Goal: Information Seeking & Learning: Check status

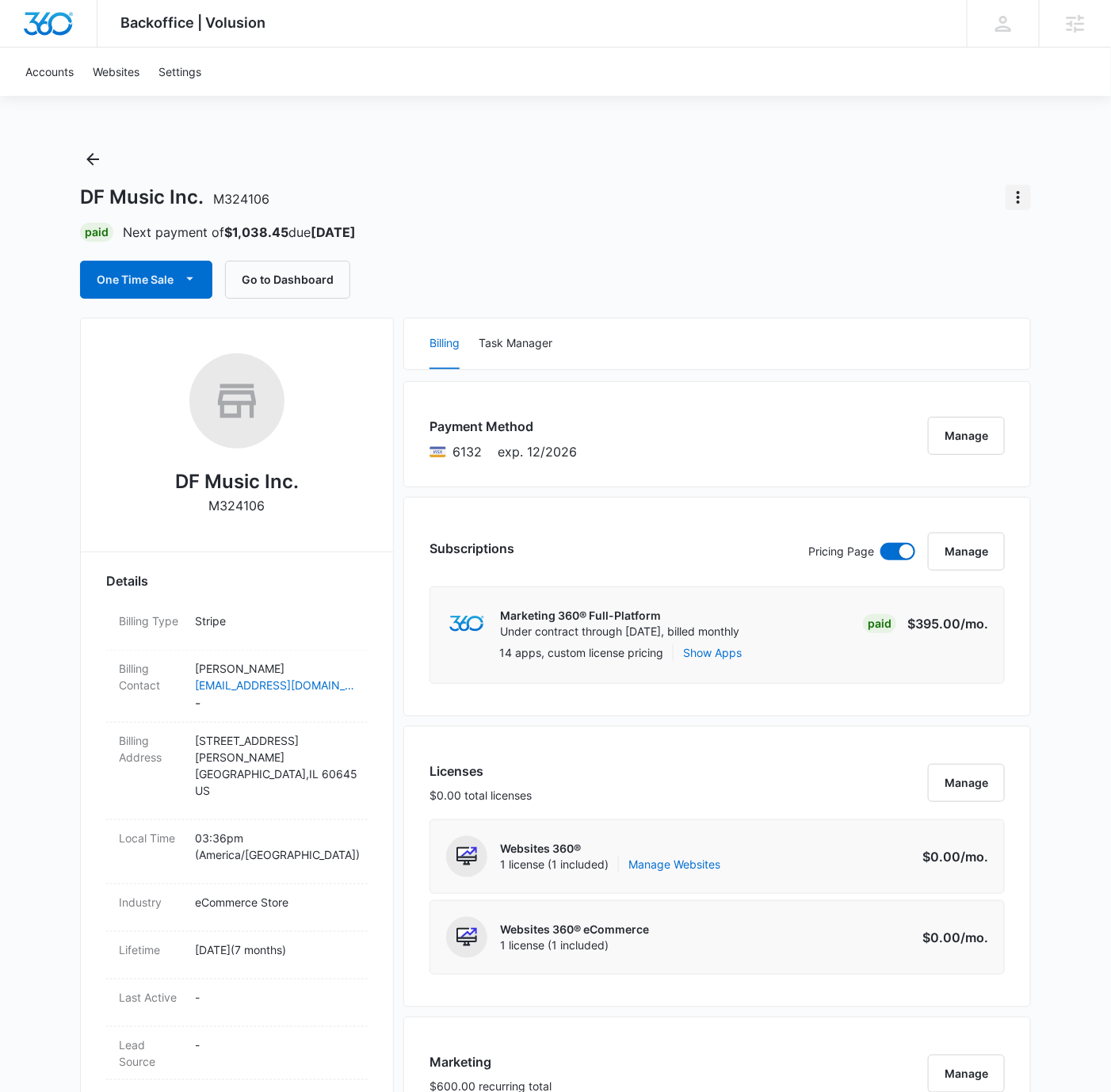
click at [1021, 194] on icon "Actions" at bounding box center [1018, 197] width 19 height 19
click at [990, 249] on button "Close Account" at bounding box center [965, 241] width 131 height 23
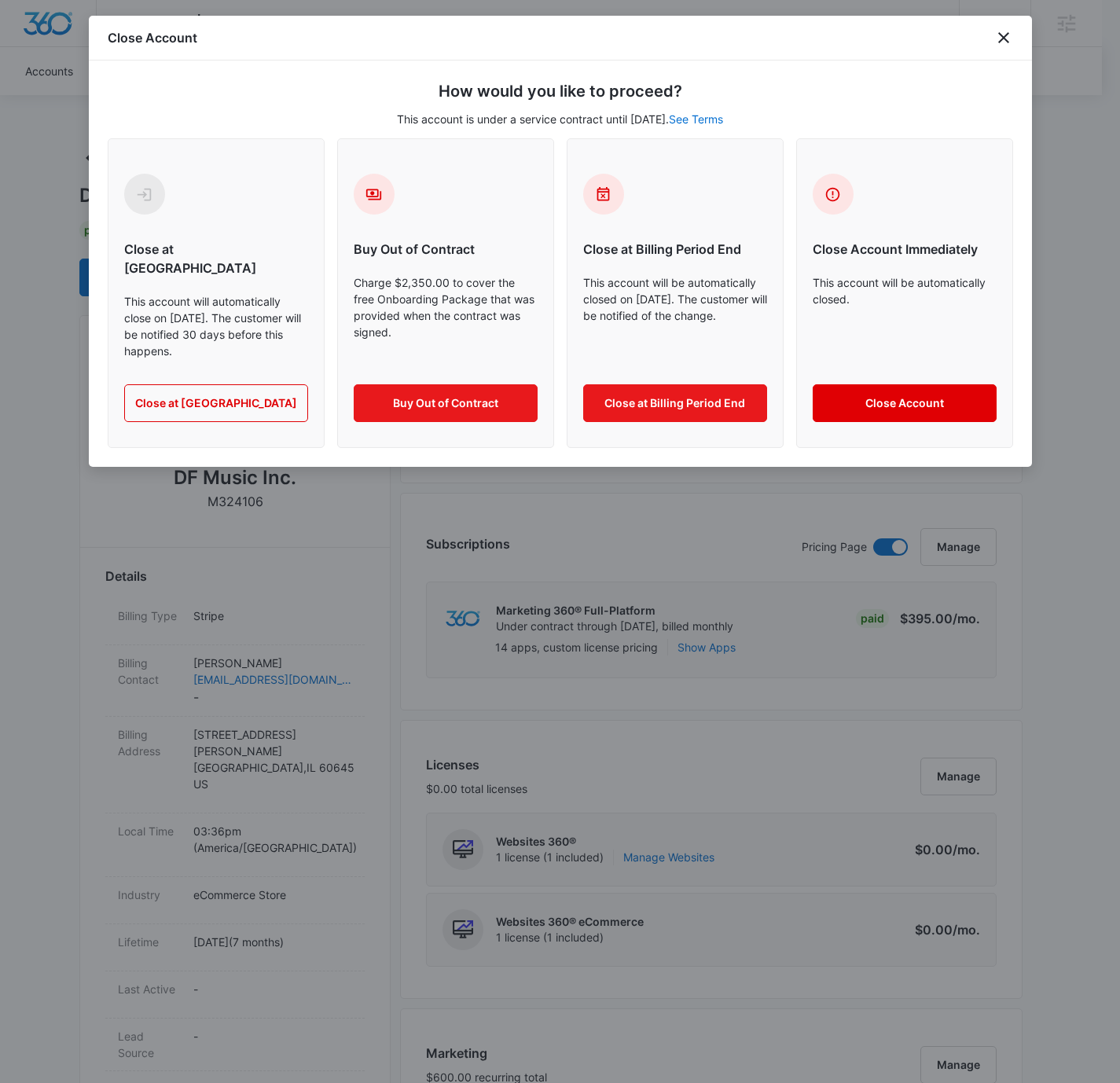
click at [870, 386] on button "Close Account" at bounding box center [904, 403] width 184 height 38
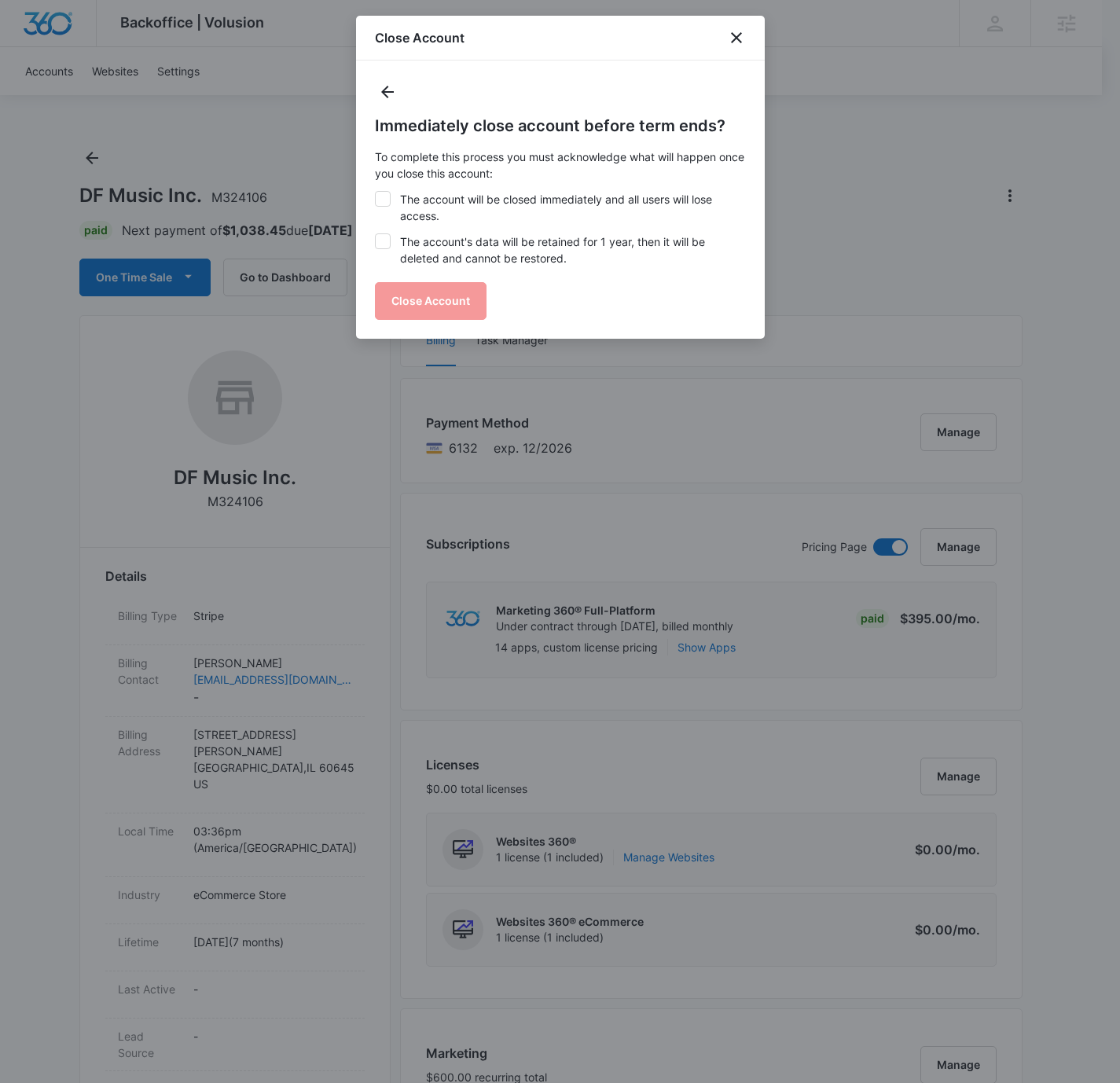
click at [384, 203] on icon at bounding box center [383, 199] width 14 height 14
click at [376, 192] on input "The account will be closed immediately and all users will lose access." at bounding box center [375, 191] width 1 height 1
checkbox input "true"
click at [381, 241] on icon at bounding box center [383, 241] width 14 height 14
click at [376, 234] on input "The account's data will be retained for 1 year, then it will be deleted and can…" at bounding box center [375, 233] width 1 height 1
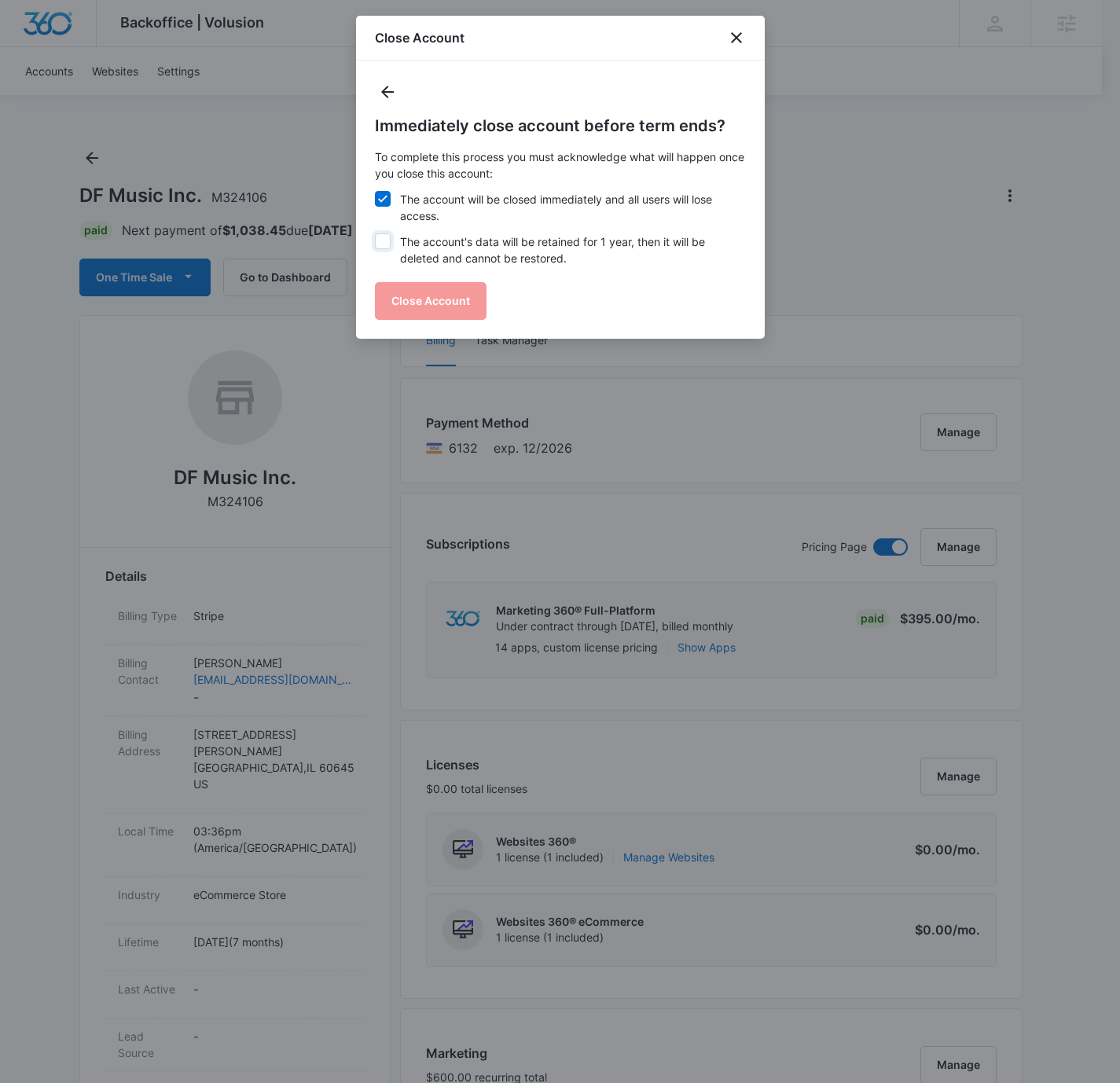
checkbox input "true"
click at [424, 302] on button "Close Account" at bounding box center [431, 301] width 112 height 38
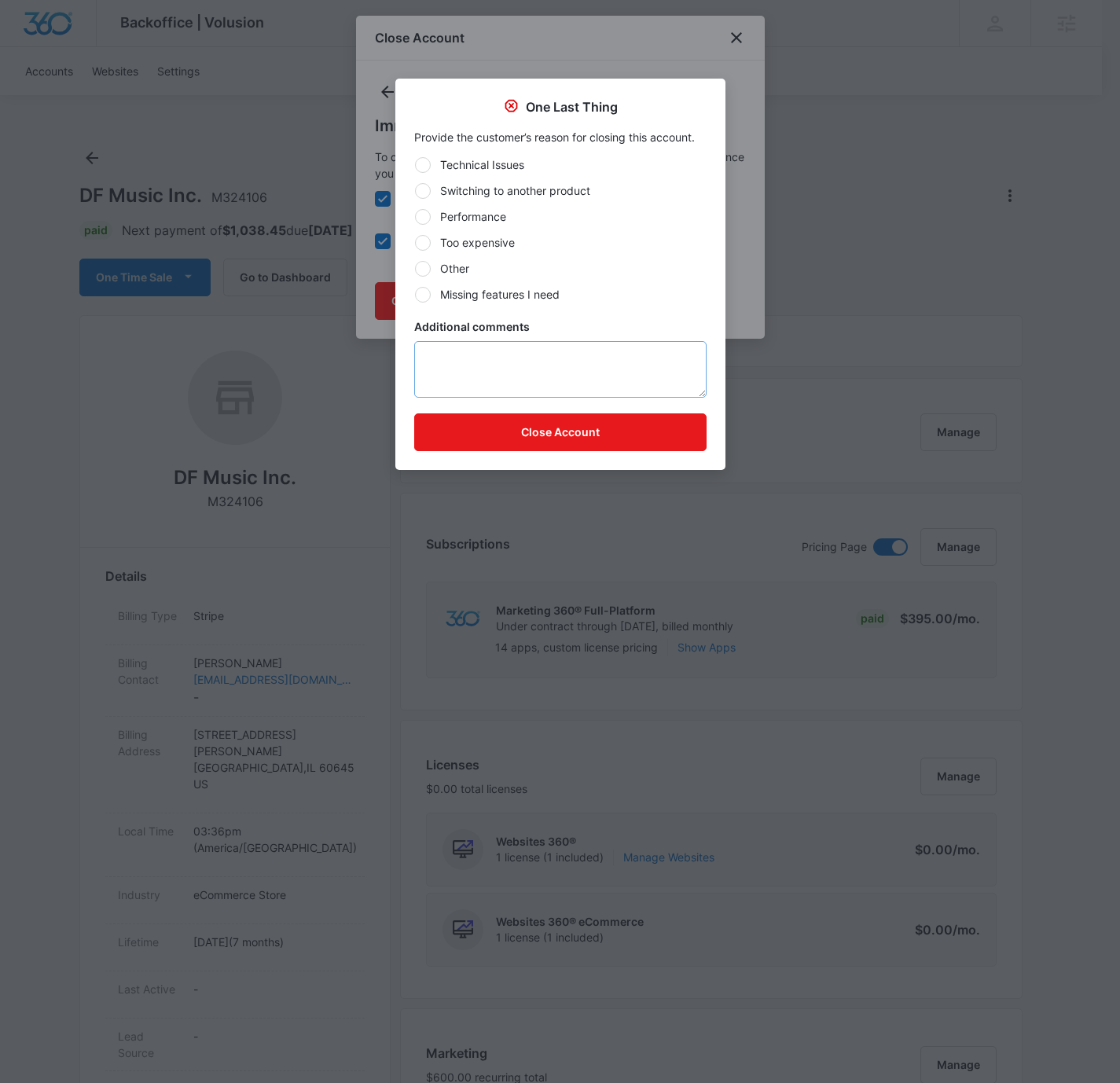
click at [517, 213] on label "Performance" at bounding box center [560, 216] width 293 height 17
click at [415, 216] on input "Performance" at bounding box center [414, 216] width 1 height 1
click at [428, 269] on div at bounding box center [423, 269] width 16 height 16
click at [415, 269] on input "Other" at bounding box center [414, 268] width 1 height 1
radio input "false"
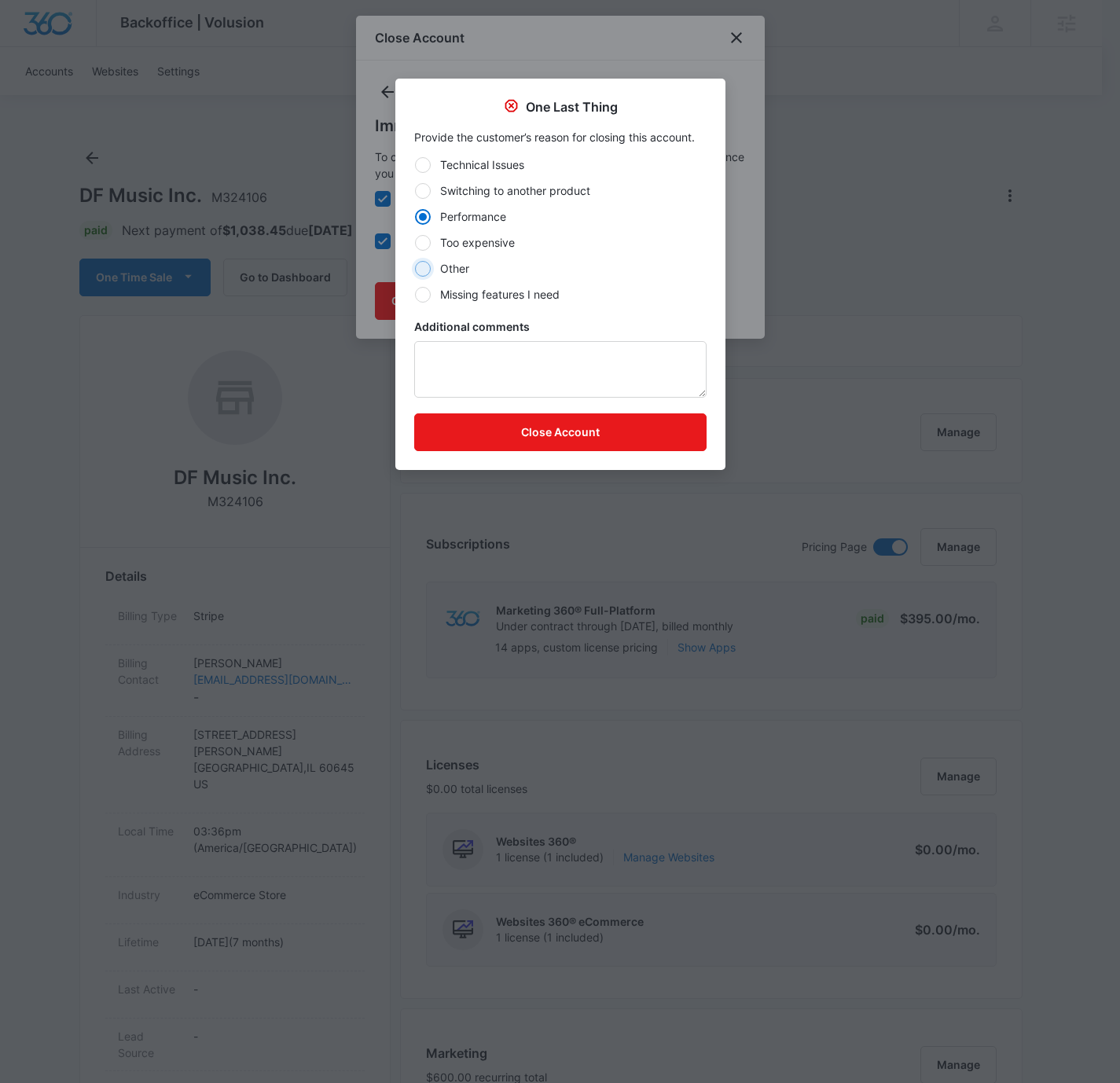
radio input "true"
click at [499, 362] on textarea "Additional comments" at bounding box center [560, 369] width 293 height 57
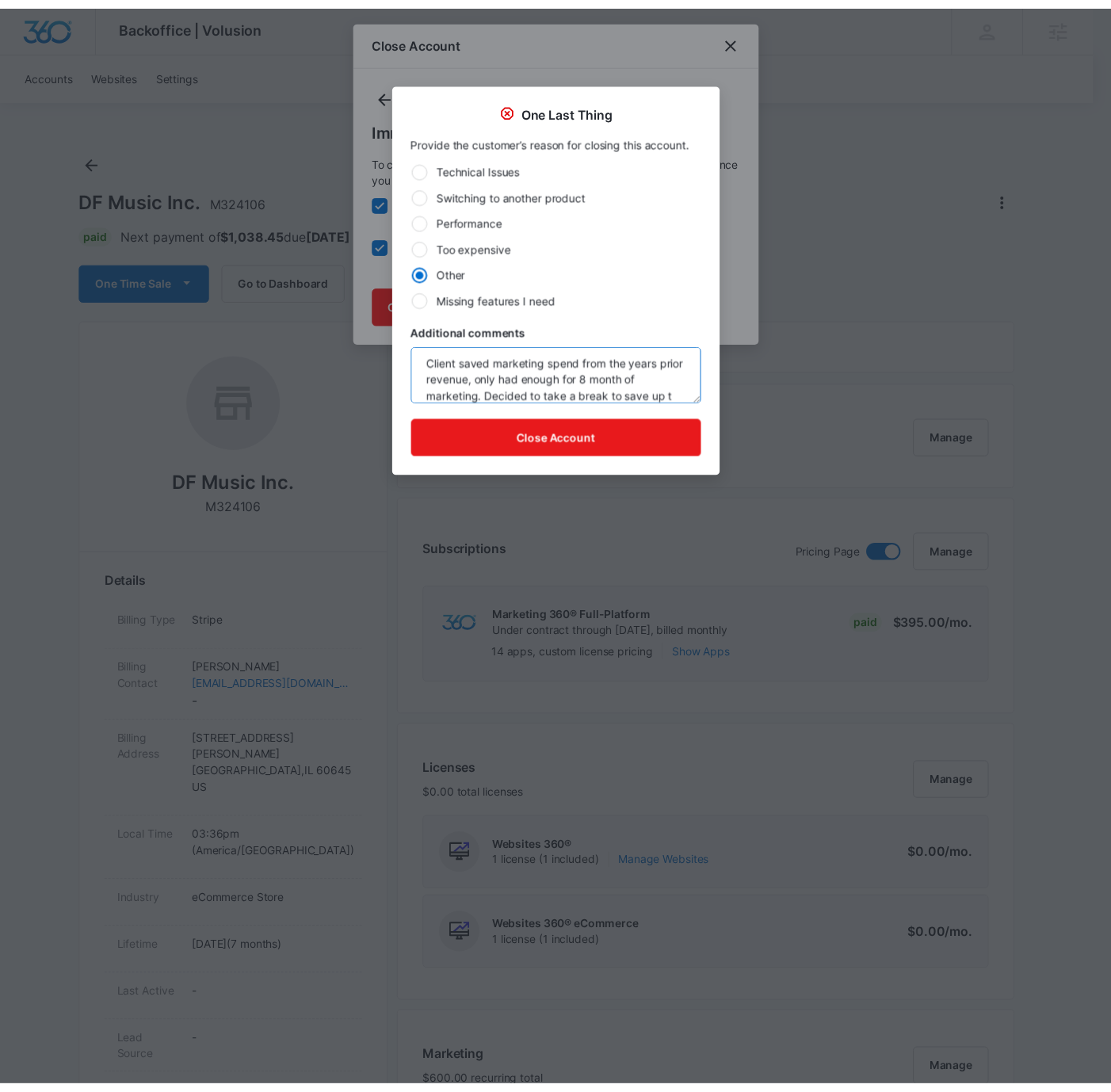
scroll to position [21, 0]
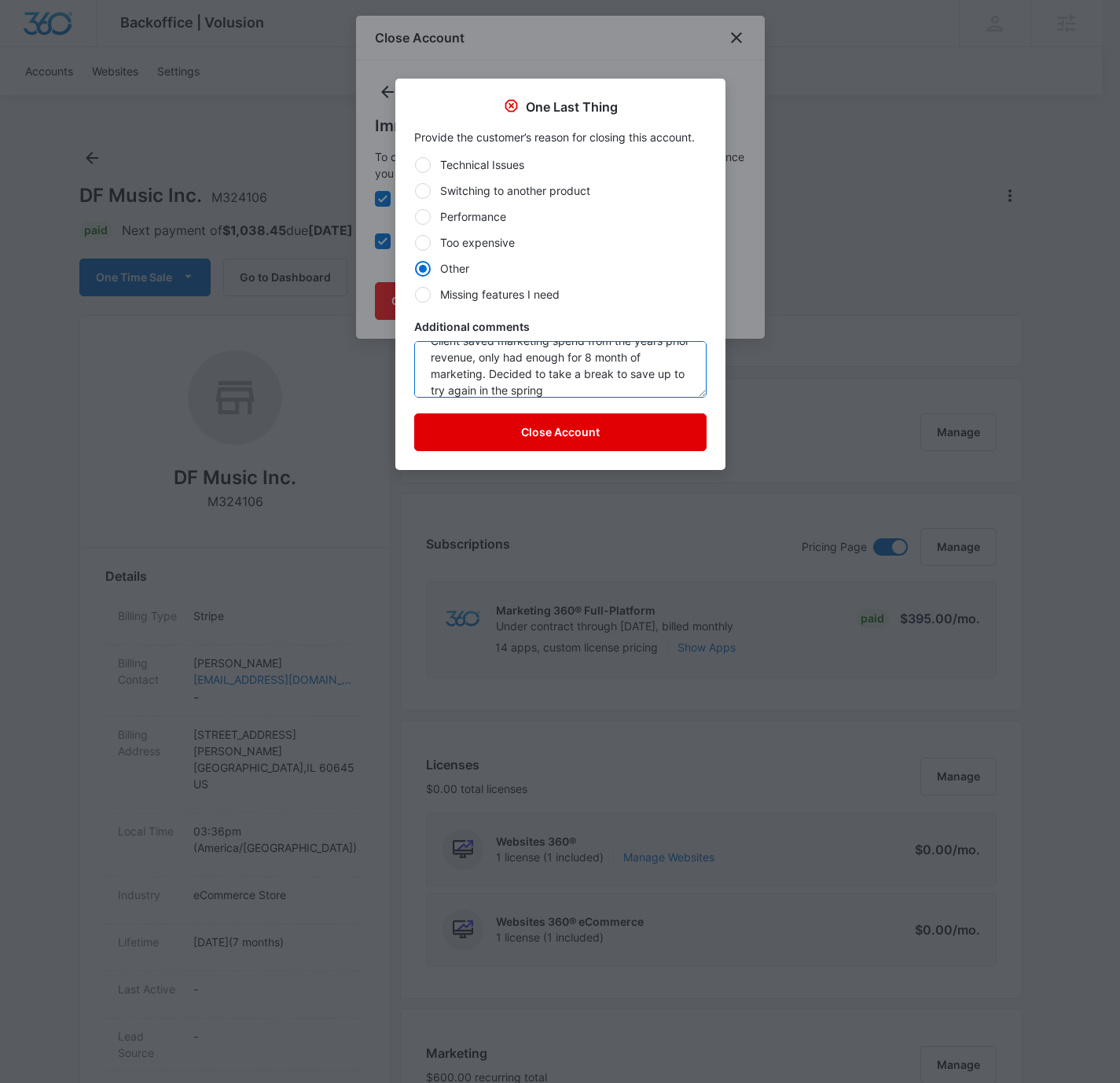
type textarea "Client saved marketing spend from the years prior revenue, only had enough for …"
click at [615, 424] on button "Close Account" at bounding box center [560, 432] width 293 height 38
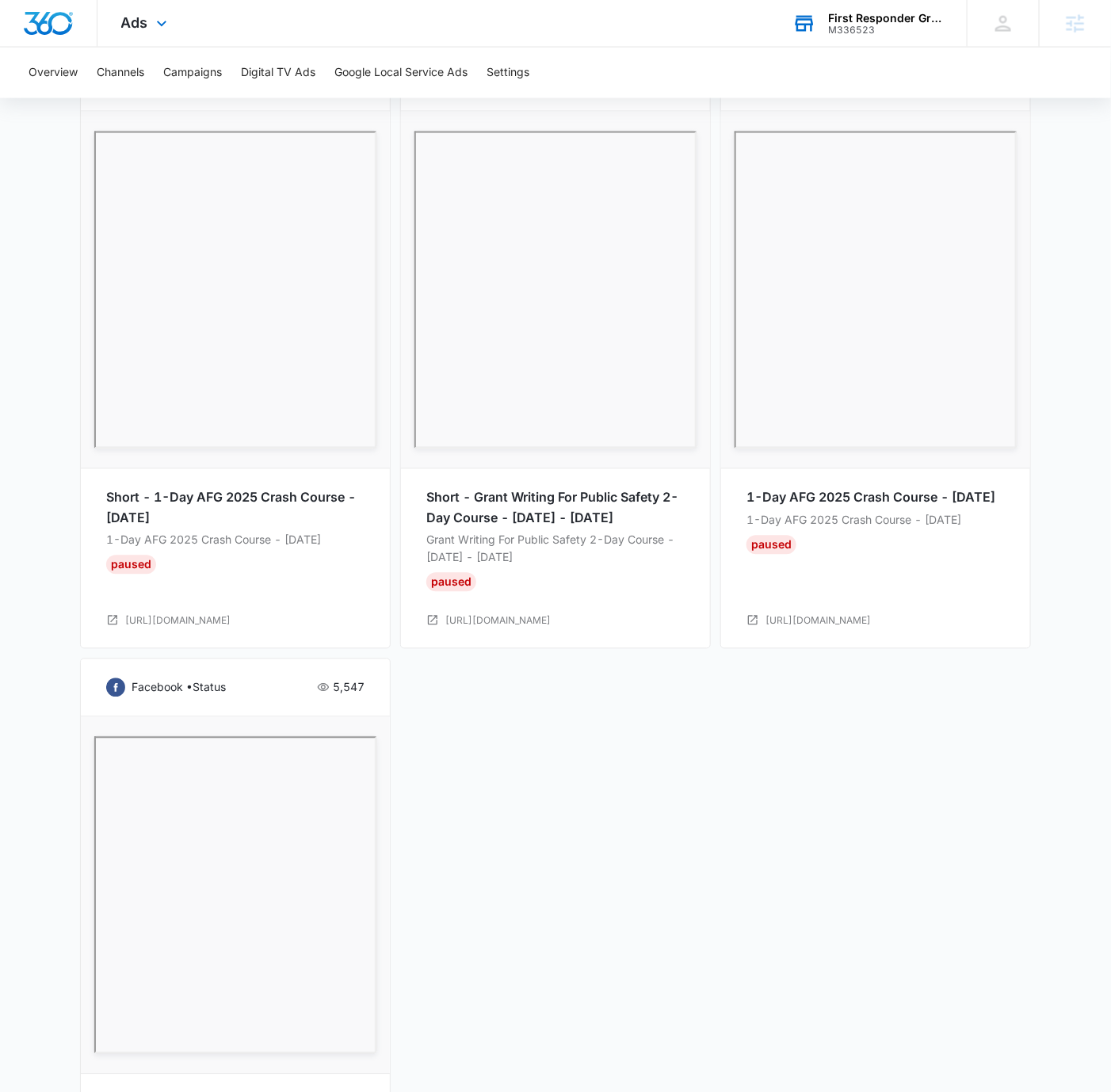
click at [884, 21] on div "First Responder Grants" at bounding box center [886, 19] width 116 height 13
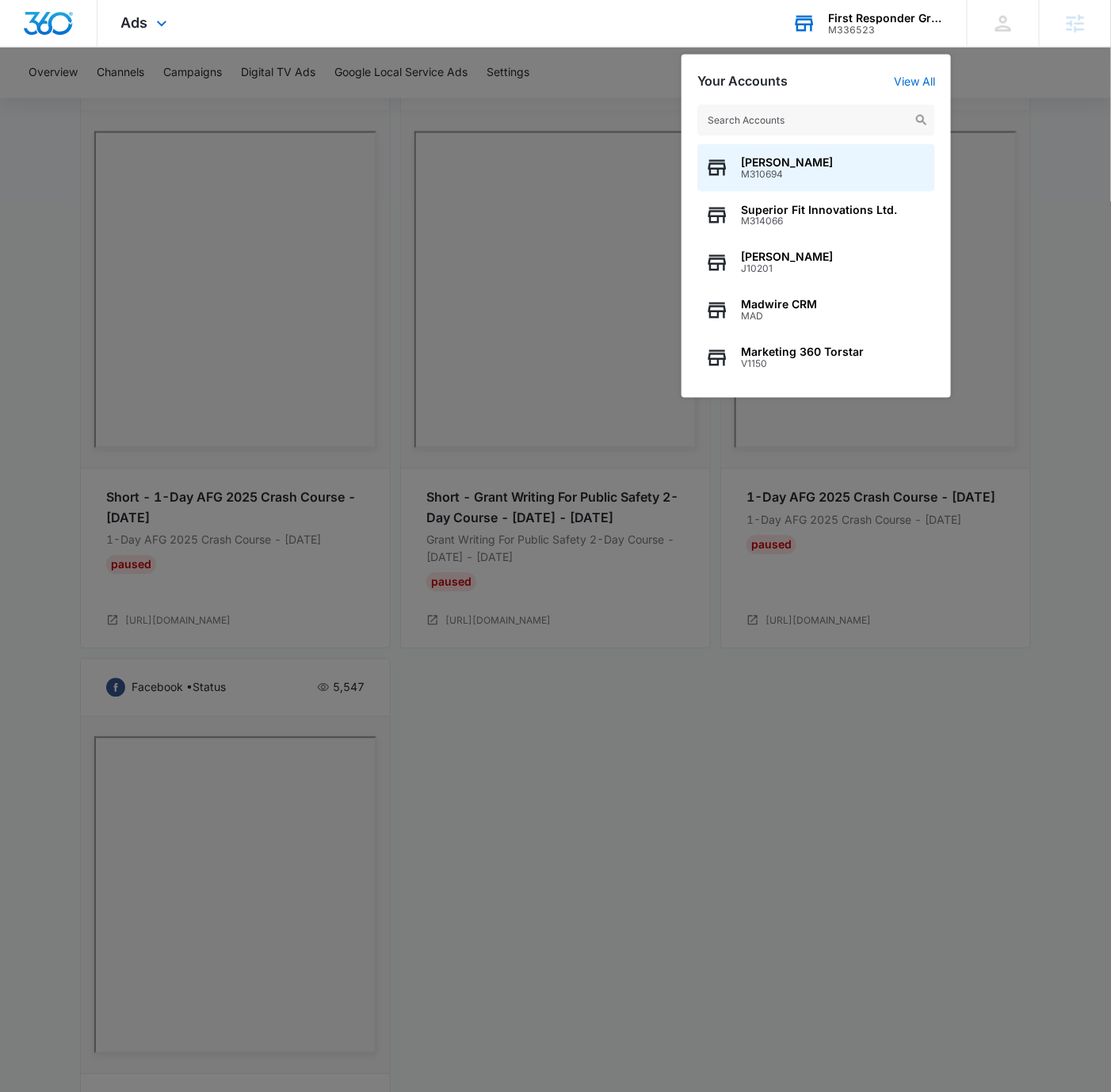
click at [861, 120] on input "text" at bounding box center [816, 120] width 238 height 31
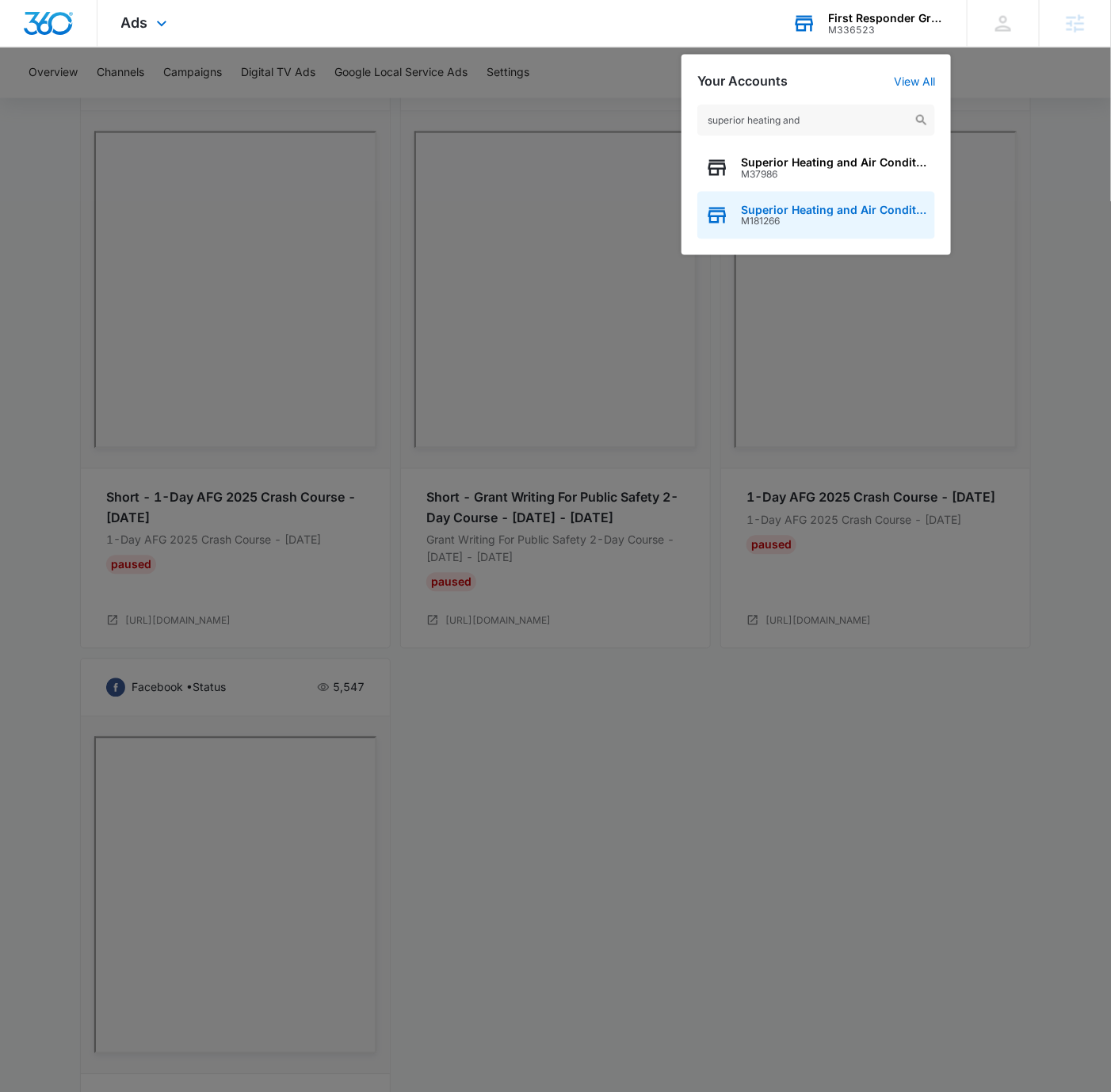
type input "superior heating and"
click at [860, 218] on span "M181266" at bounding box center [834, 222] width 186 height 11
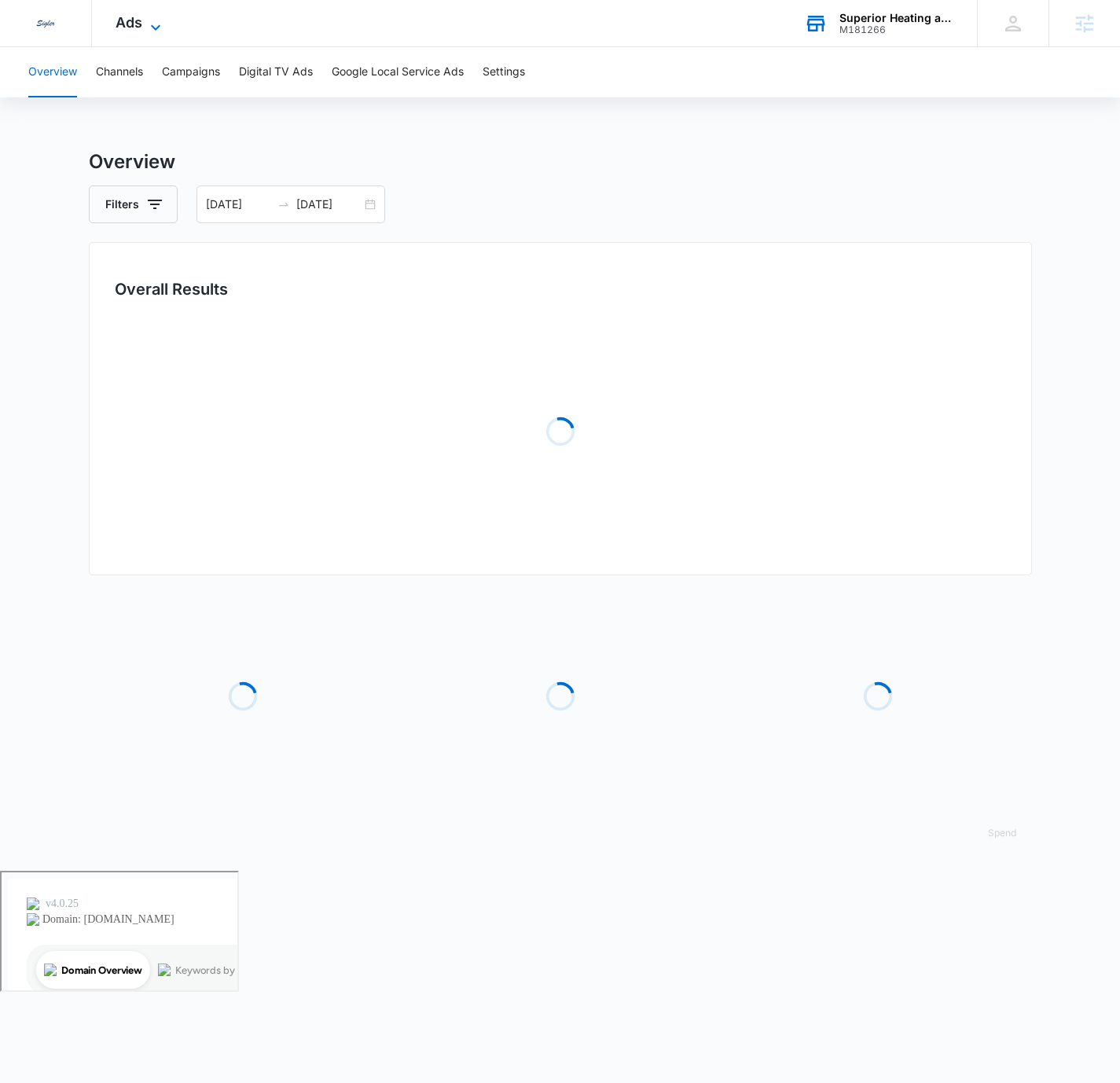
click at [149, 29] on icon at bounding box center [156, 28] width 19 height 19
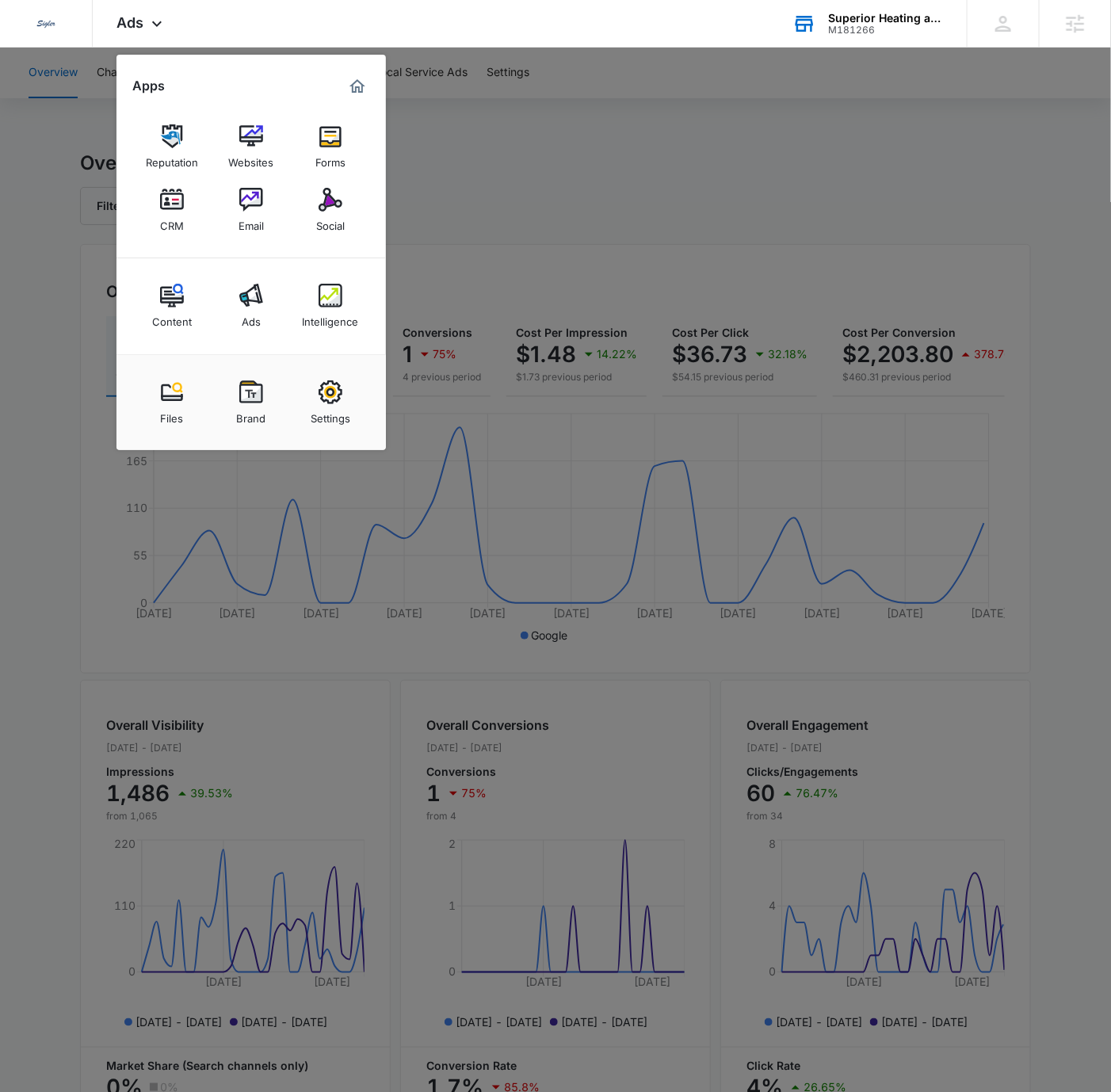
click at [681, 180] on div at bounding box center [556, 546] width 1111 height 1092
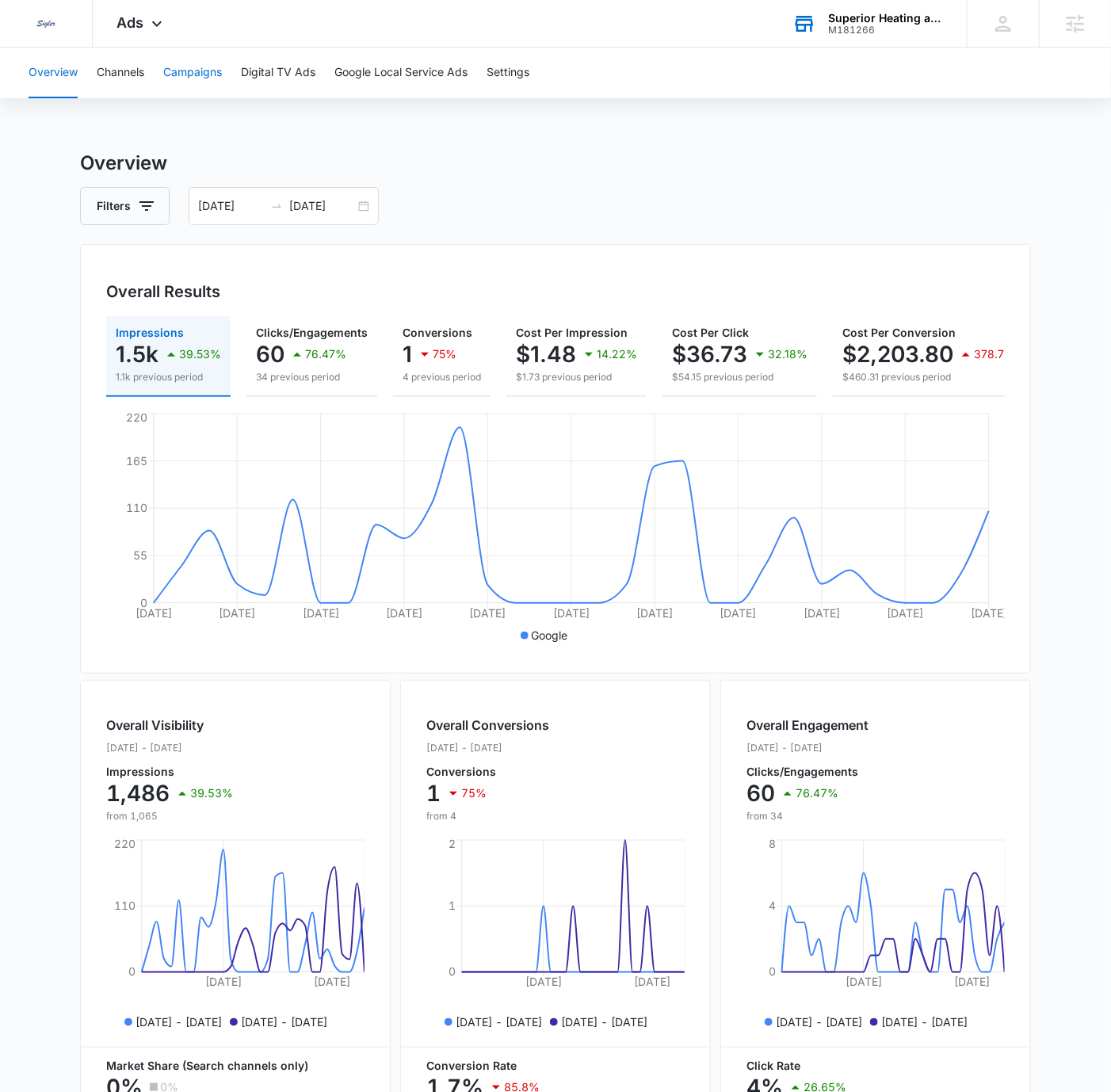
click at [185, 90] on button "Campaigns" at bounding box center [193, 73] width 59 height 51
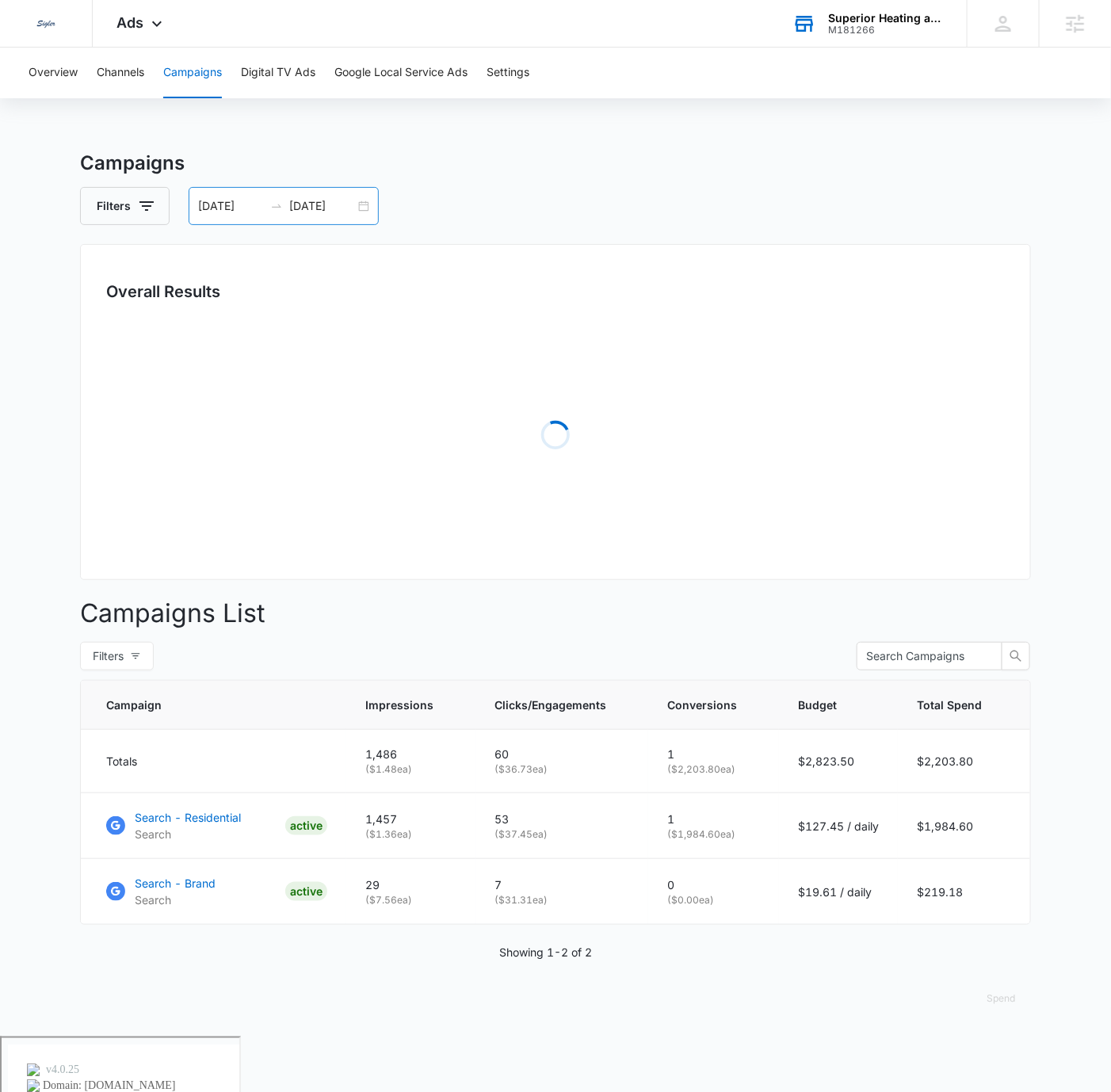
click at [375, 201] on div "[DATE] [DATE]" at bounding box center [284, 206] width 190 height 38
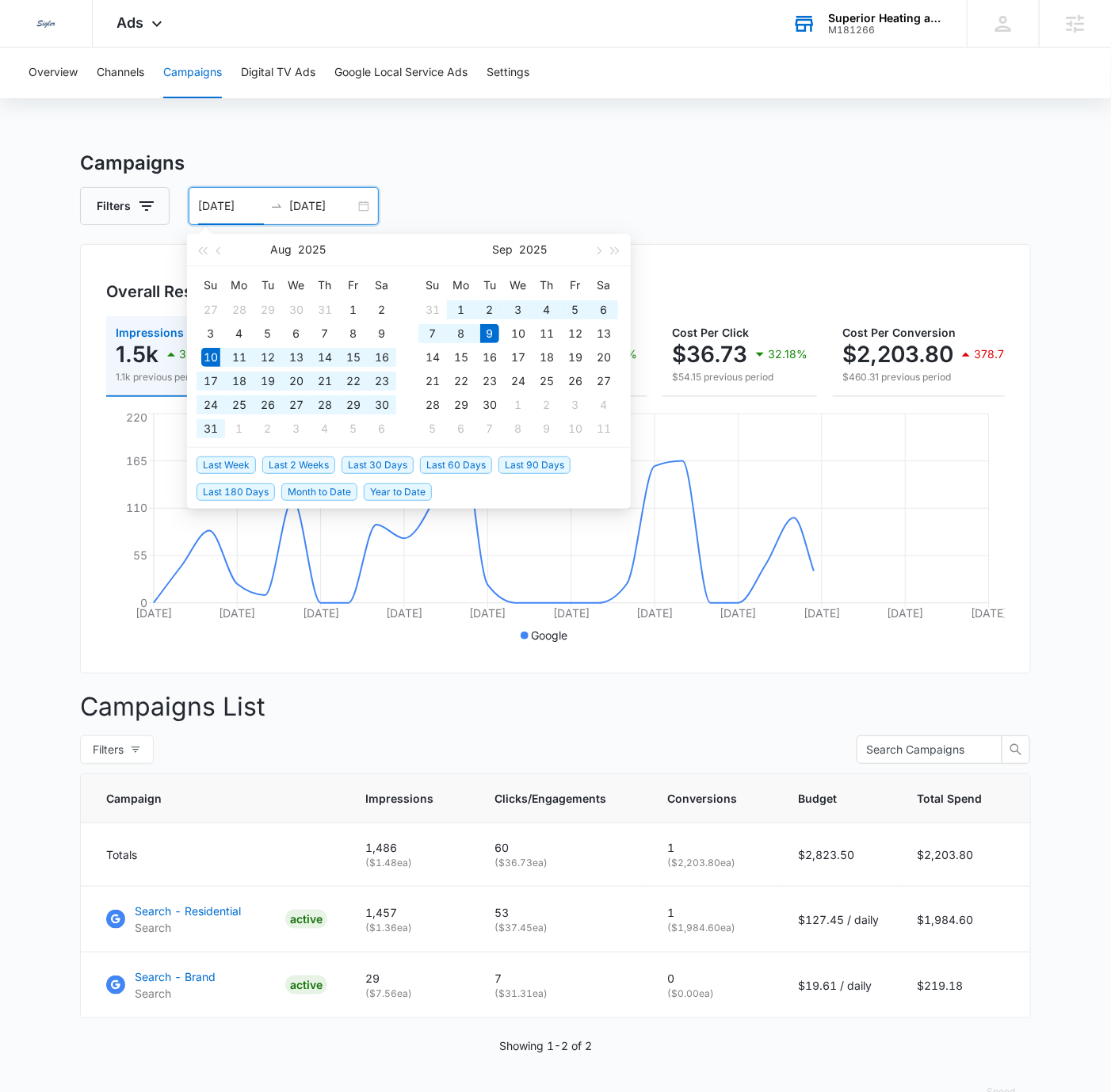
click at [381, 454] on li "Last 30 Days" at bounding box center [381, 463] width 78 height 27
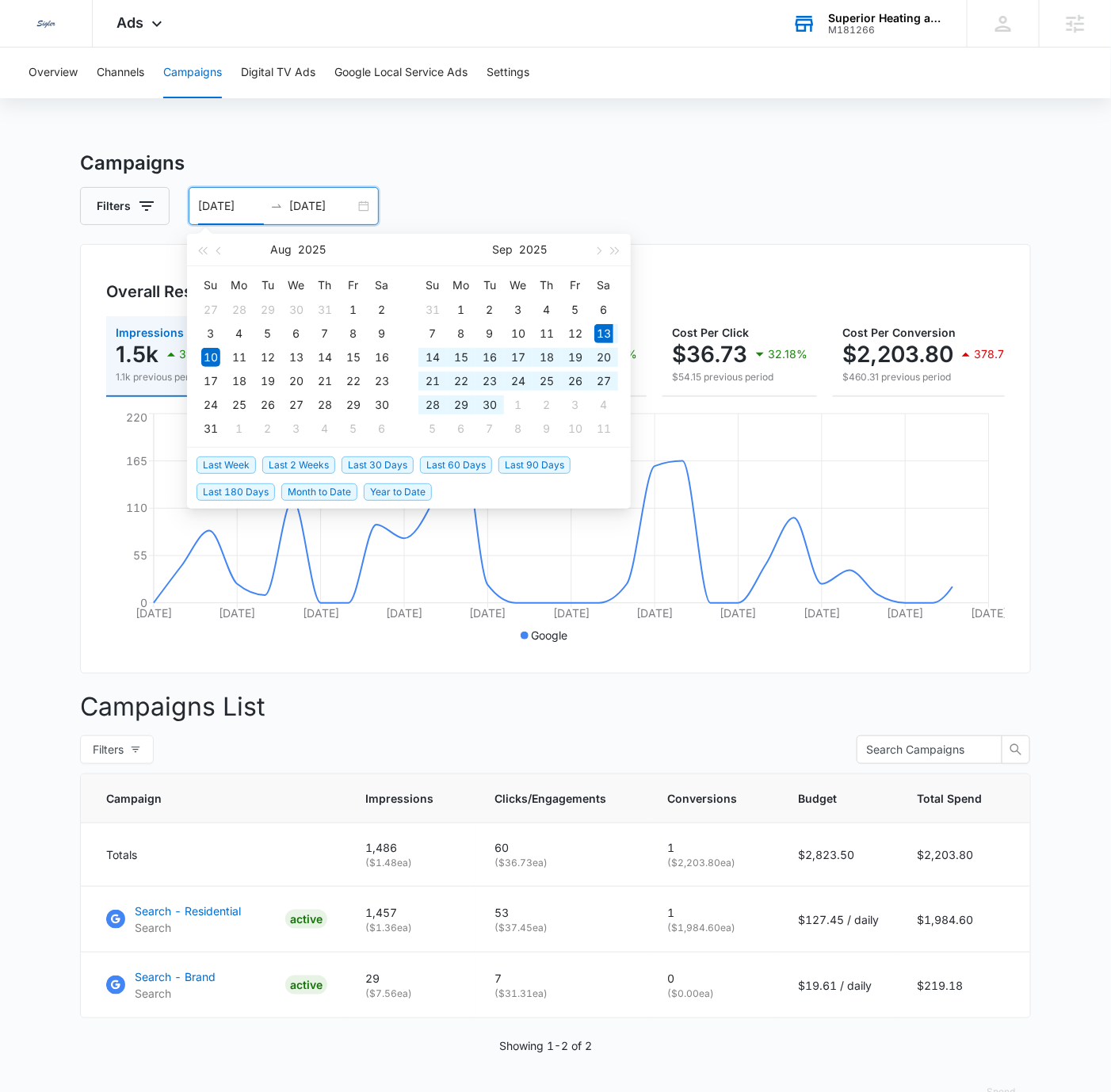
click at [384, 459] on span "Last 30 Days" at bounding box center [377, 465] width 72 height 18
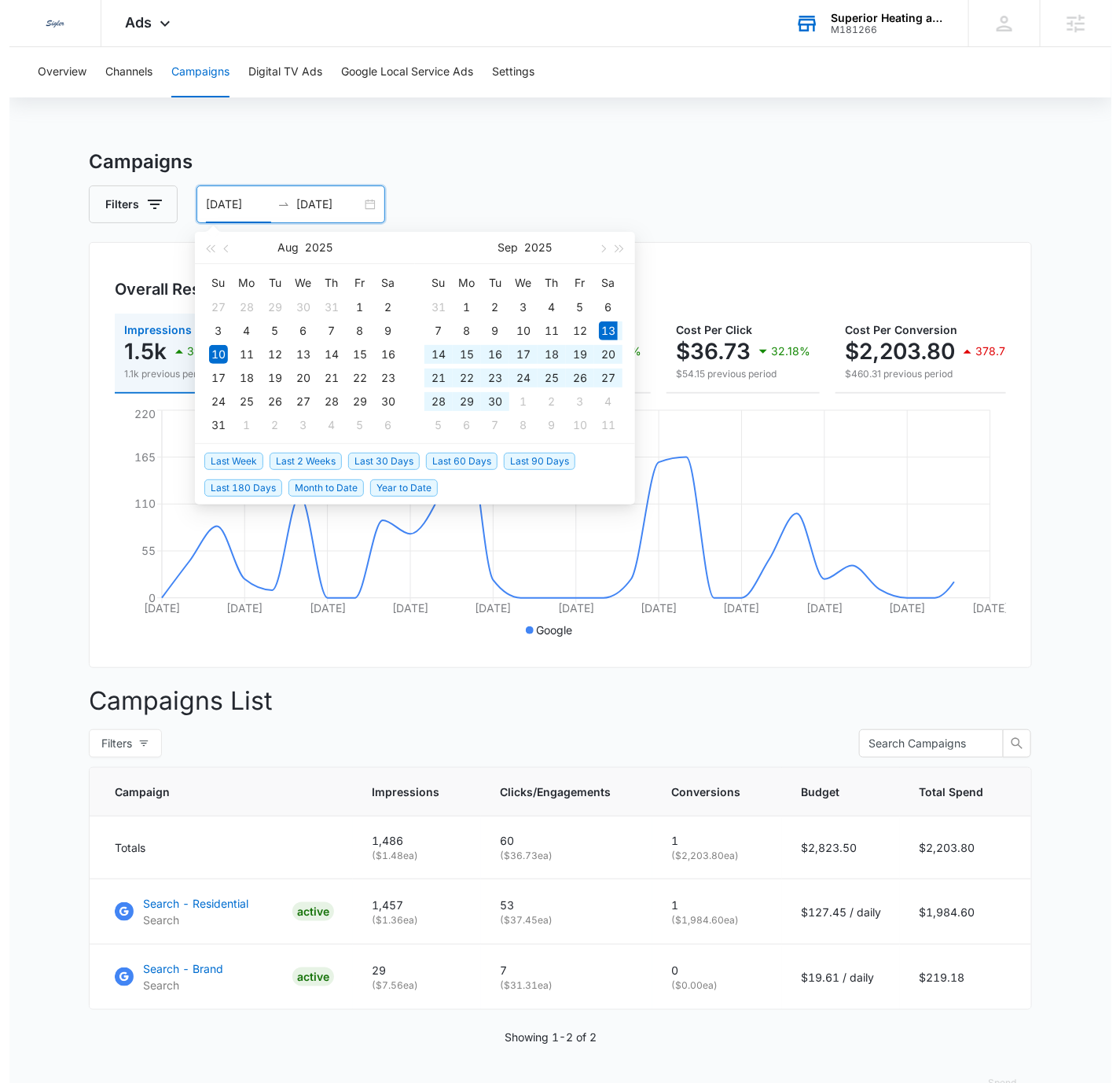
type input "[DATE]"
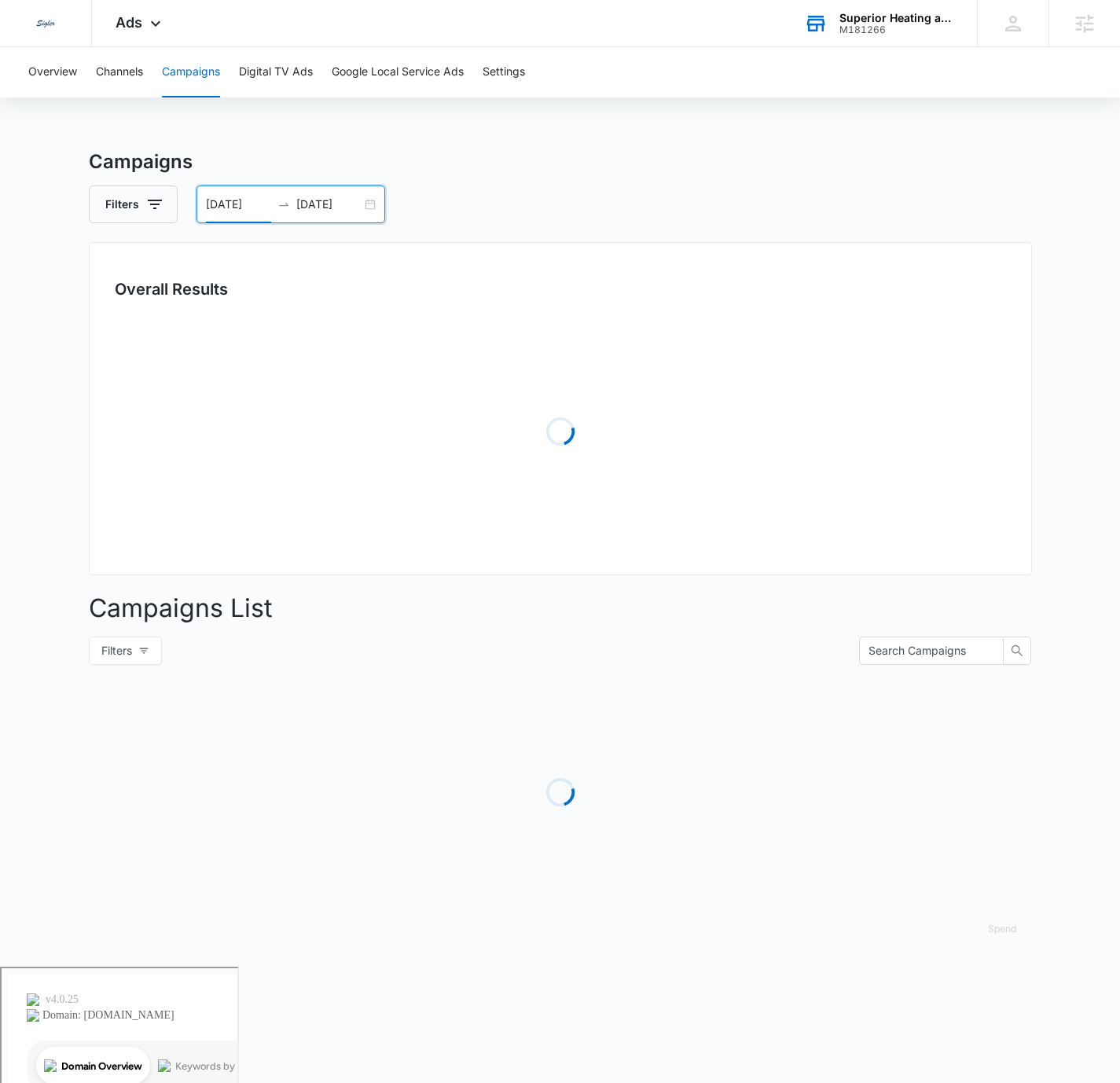
click at [752, 139] on div "Overview Channels Campaigns Digital TV Ads Google Local Service Ads Settings Ca…" at bounding box center [560, 507] width 1120 height 919
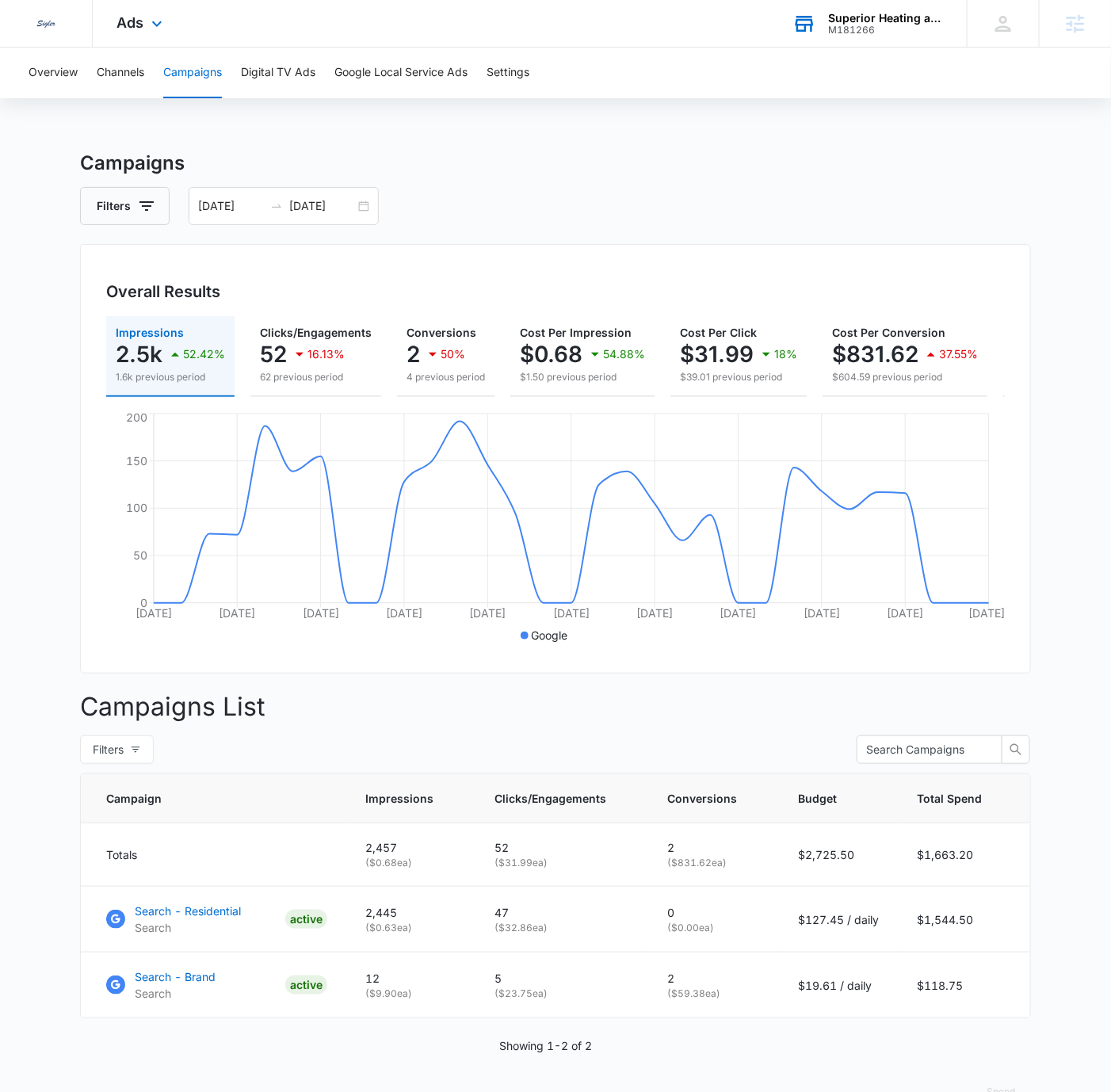
click at [148, 11] on div "Ads Apps Reputation Websites Forms CRM Email Social Content Ads Intelligence Fi…" at bounding box center [141, 23] width 98 height 47
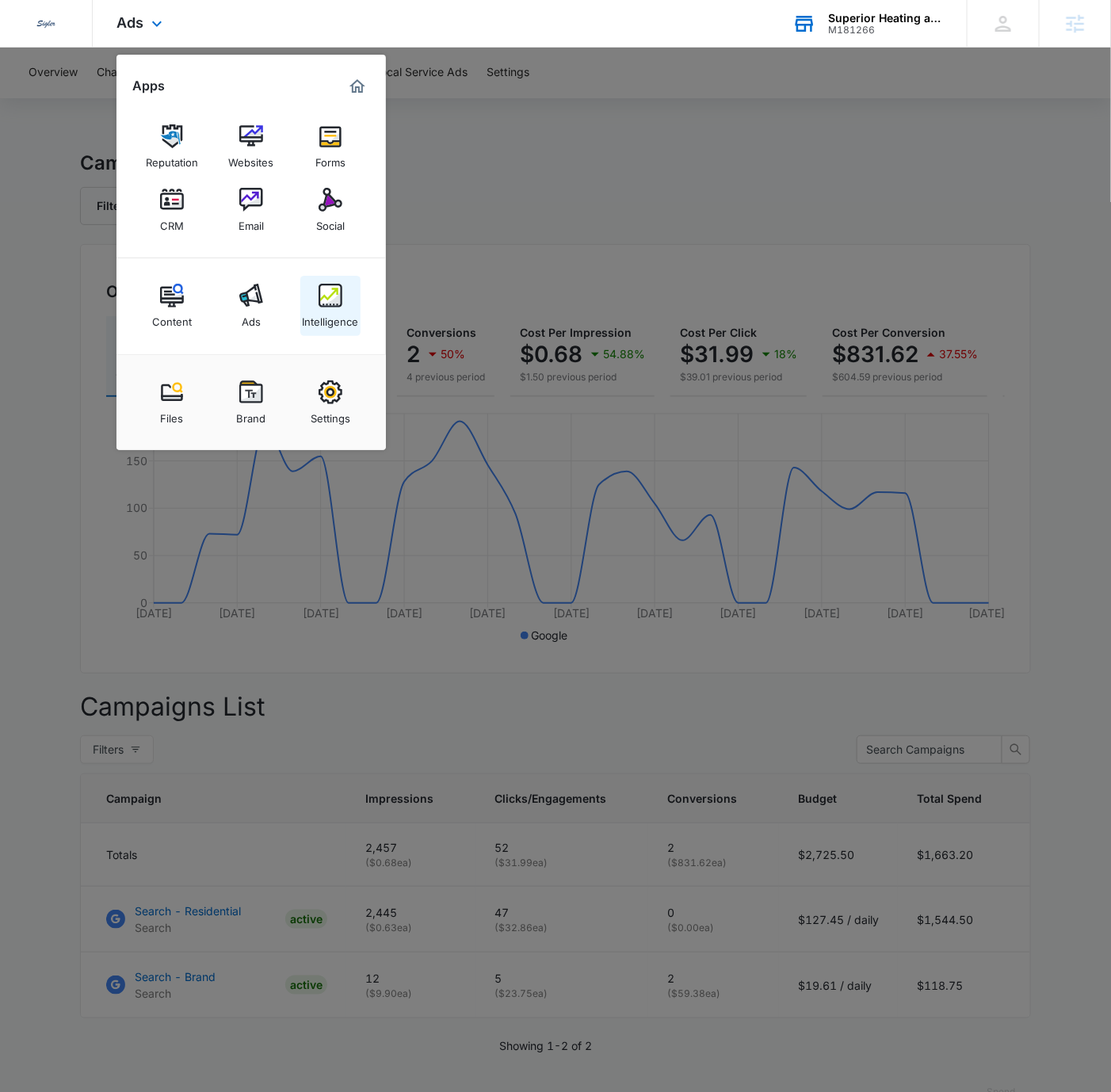
click at [335, 311] on div "Intelligence" at bounding box center [331, 318] width 56 height 21
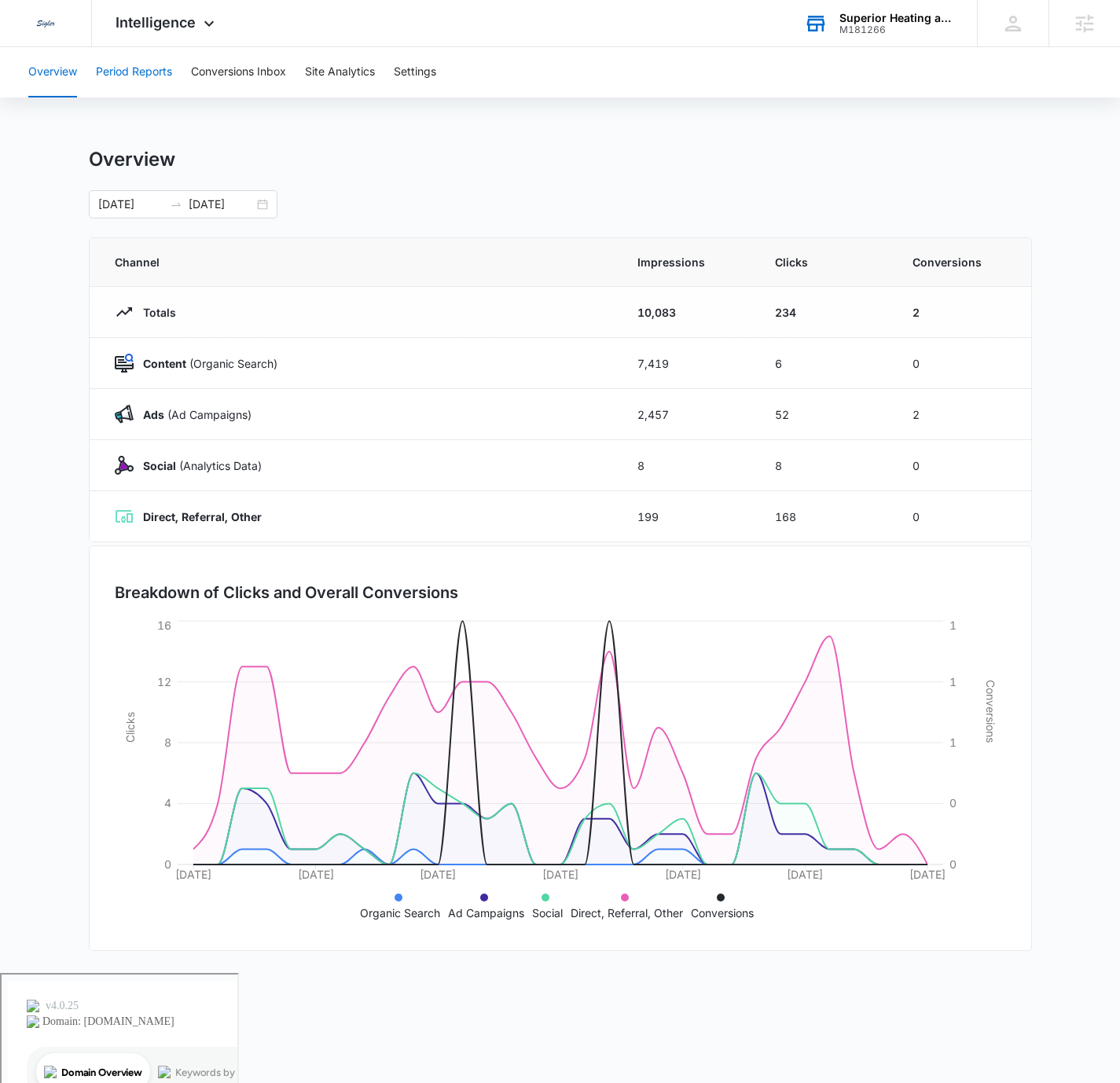
click at [154, 83] on button "Period Reports" at bounding box center [134, 72] width 76 height 50
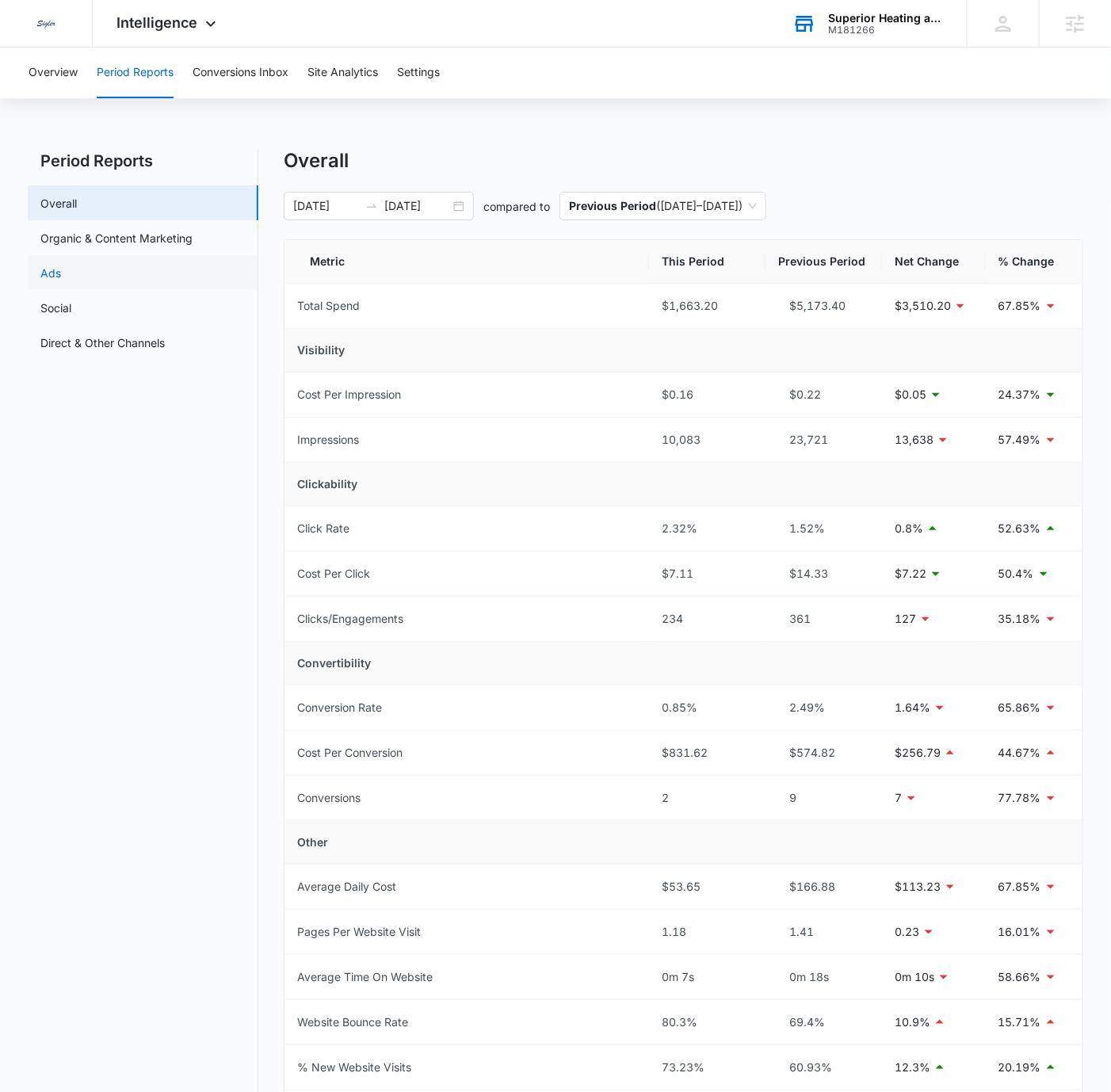
click at [61, 273] on link "Ads" at bounding box center [51, 272] width 21 height 17
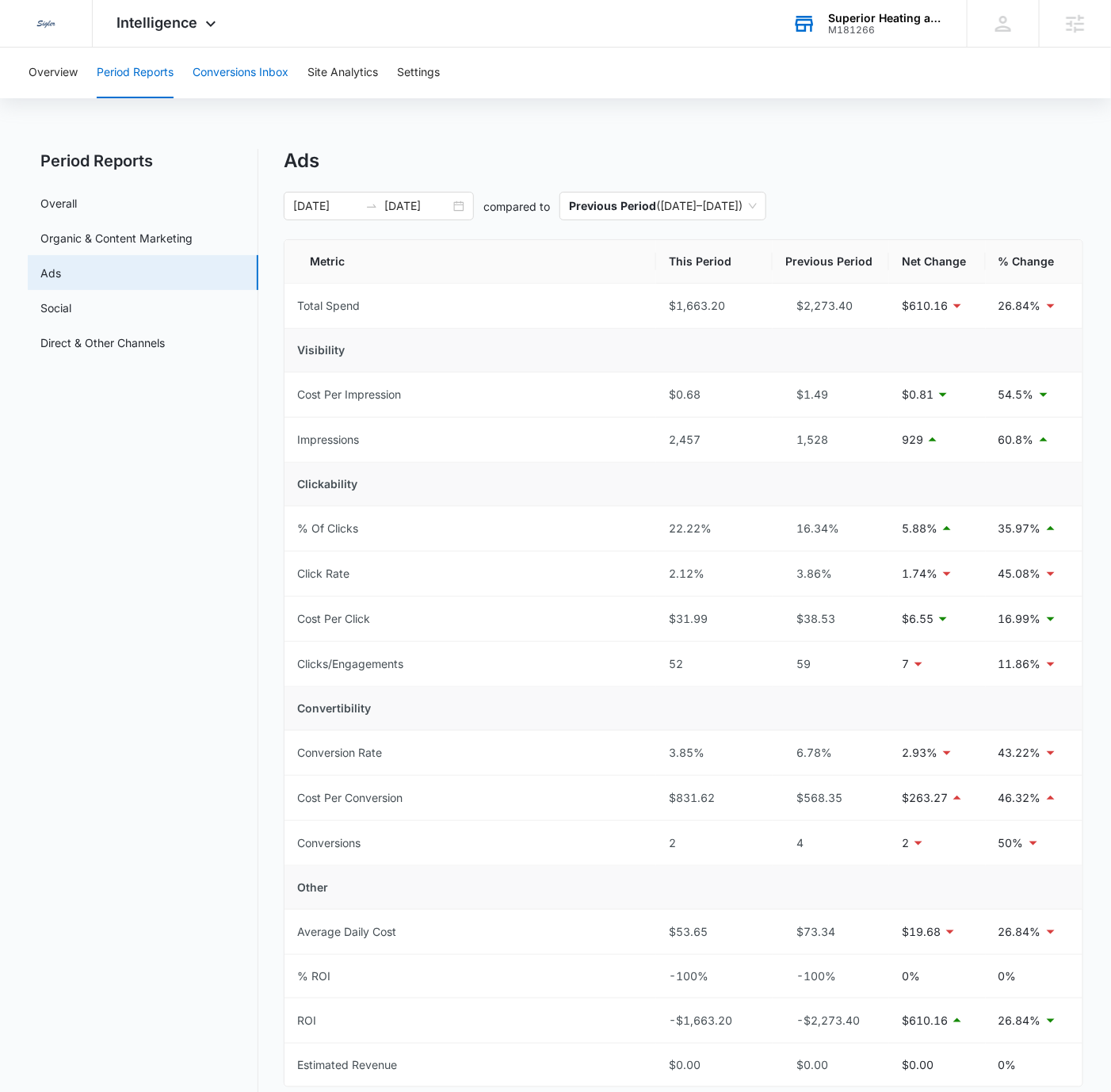
click at [256, 74] on button "Conversions Inbox" at bounding box center [240, 73] width 96 height 51
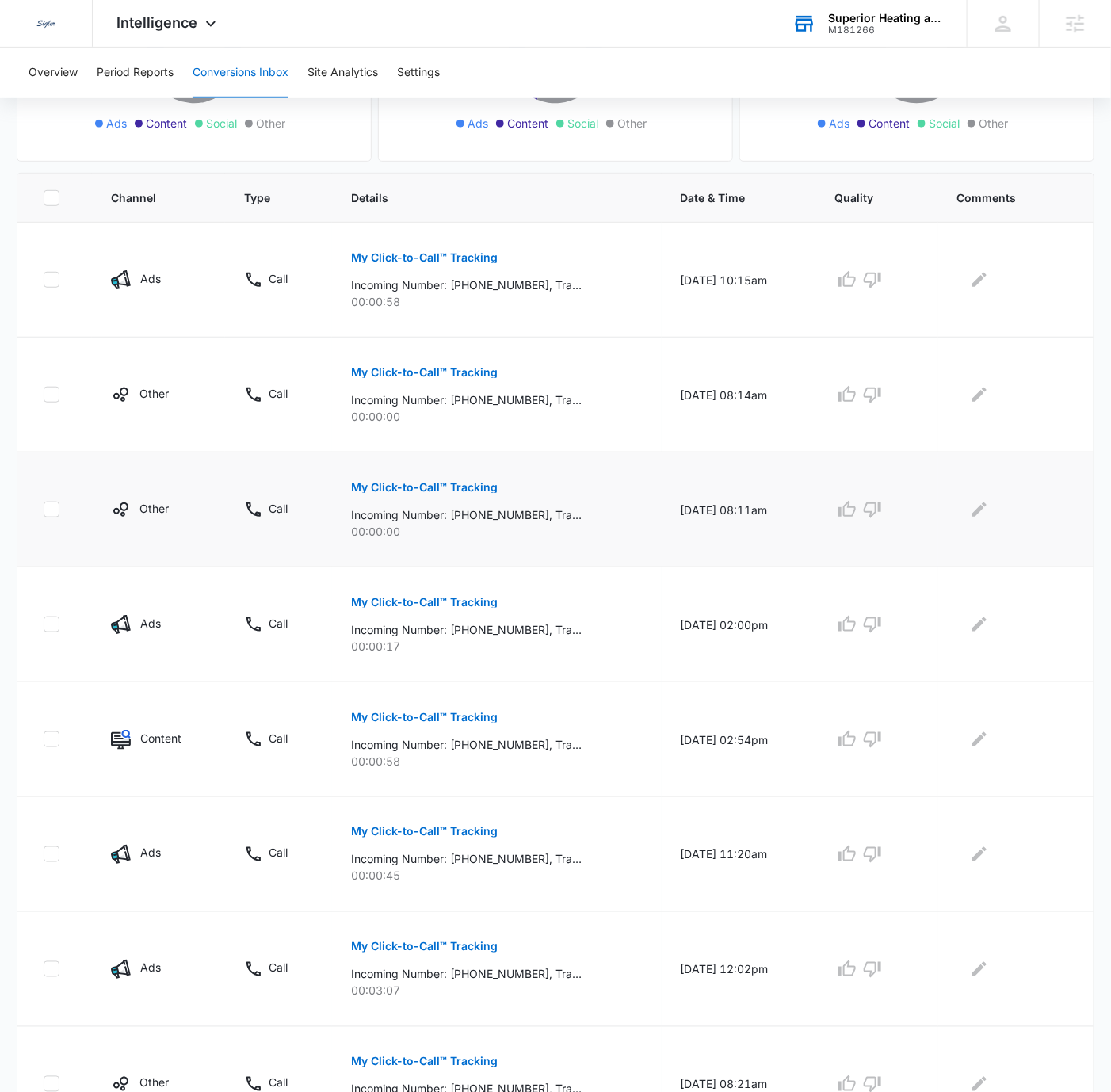
scroll to position [601, 0]
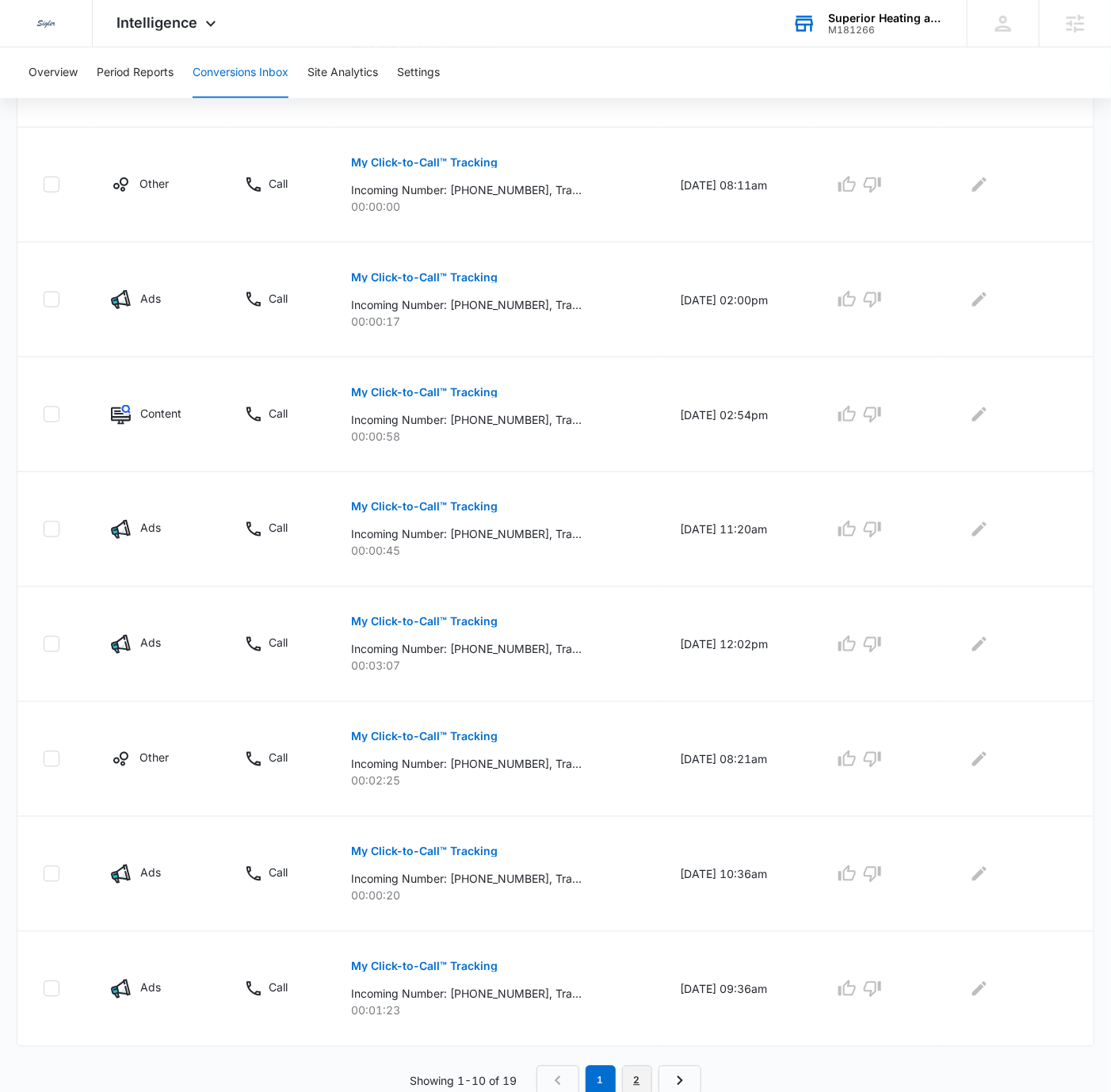
click at [633, 1082] on link "2" at bounding box center [637, 1080] width 30 height 30
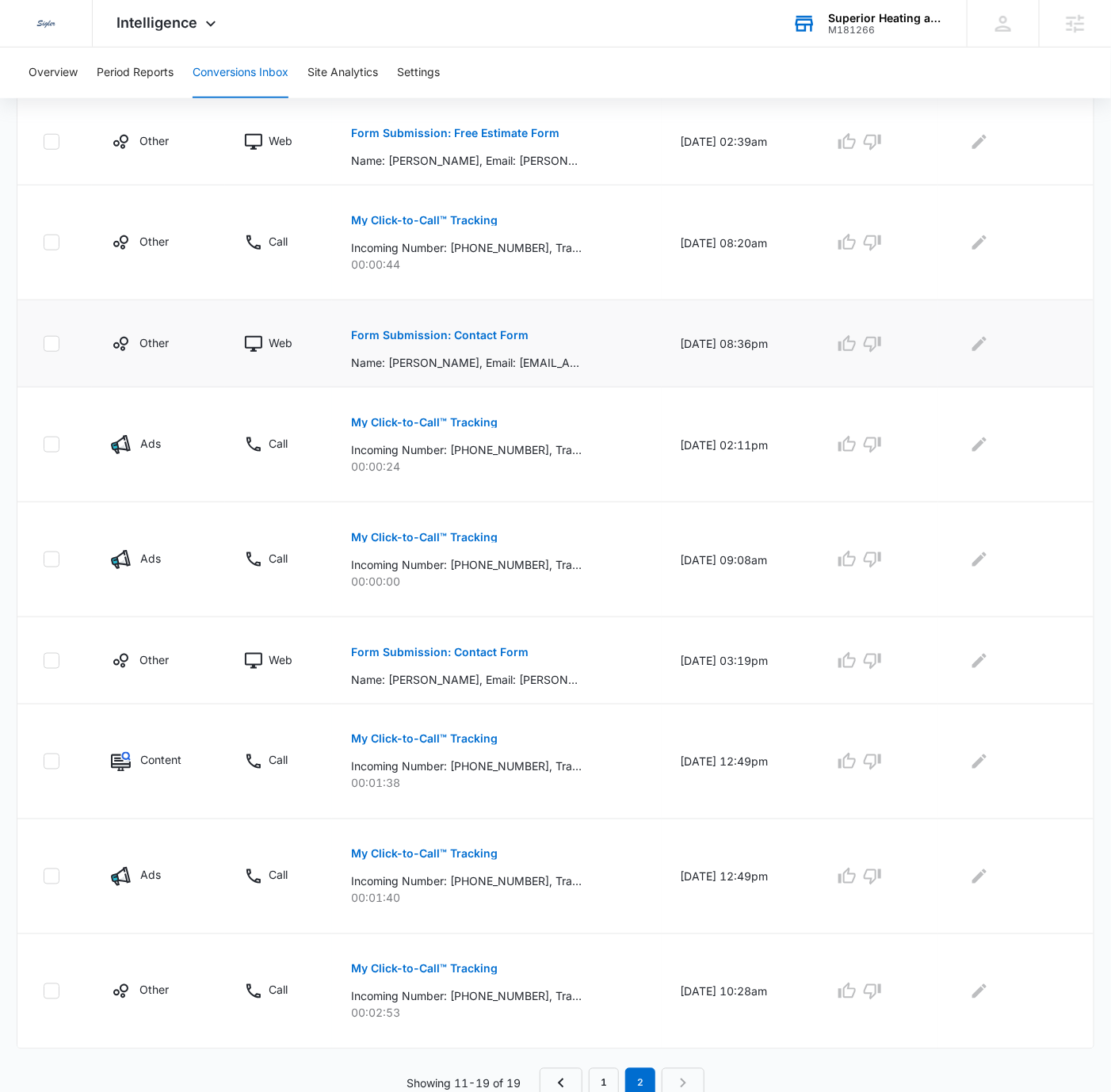
scroll to position [404, 0]
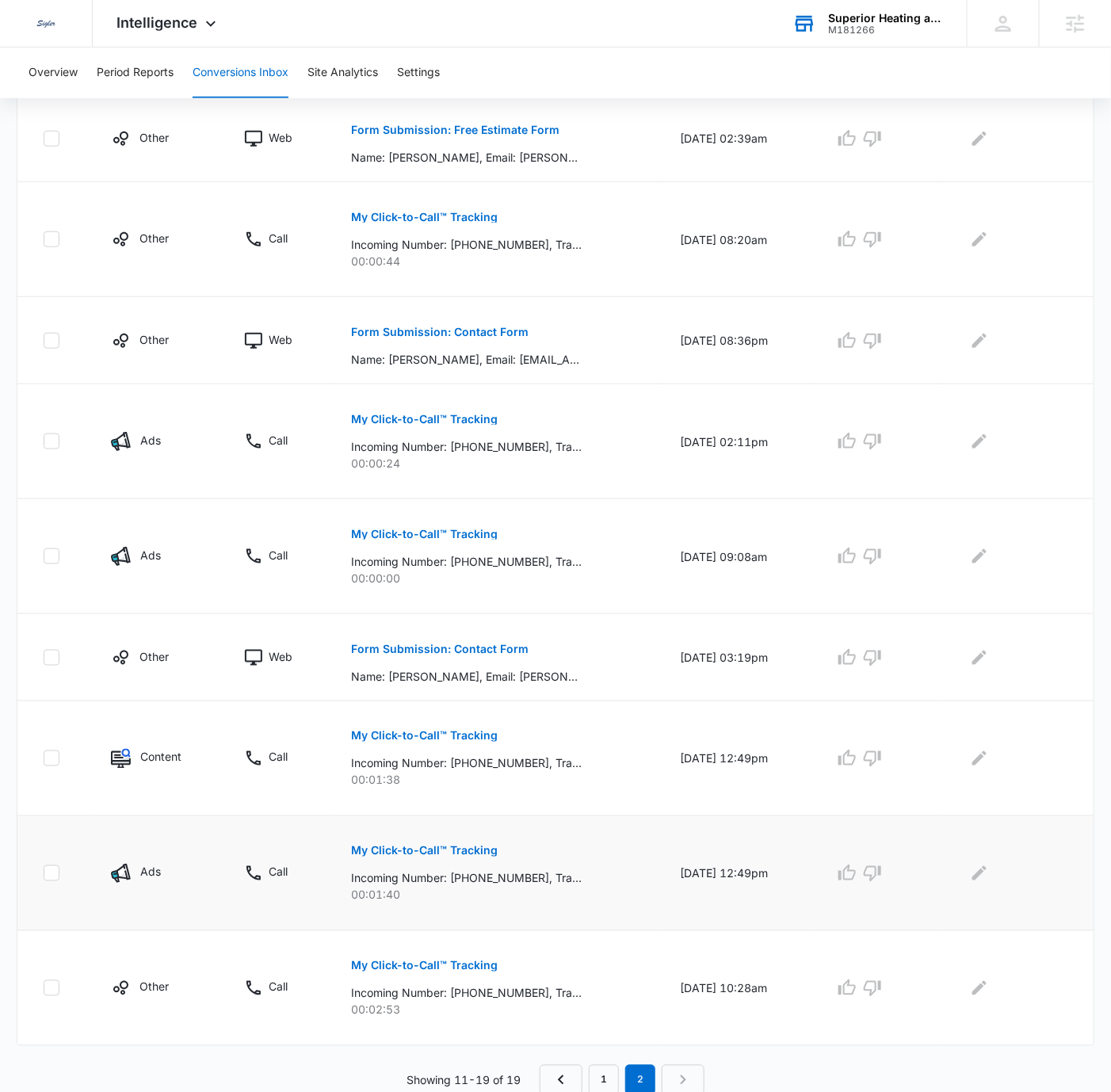
click at [468, 849] on p "My Click-to-Call™ Tracking" at bounding box center [424, 851] width 147 height 11
